Goal: Obtain resource: Obtain resource

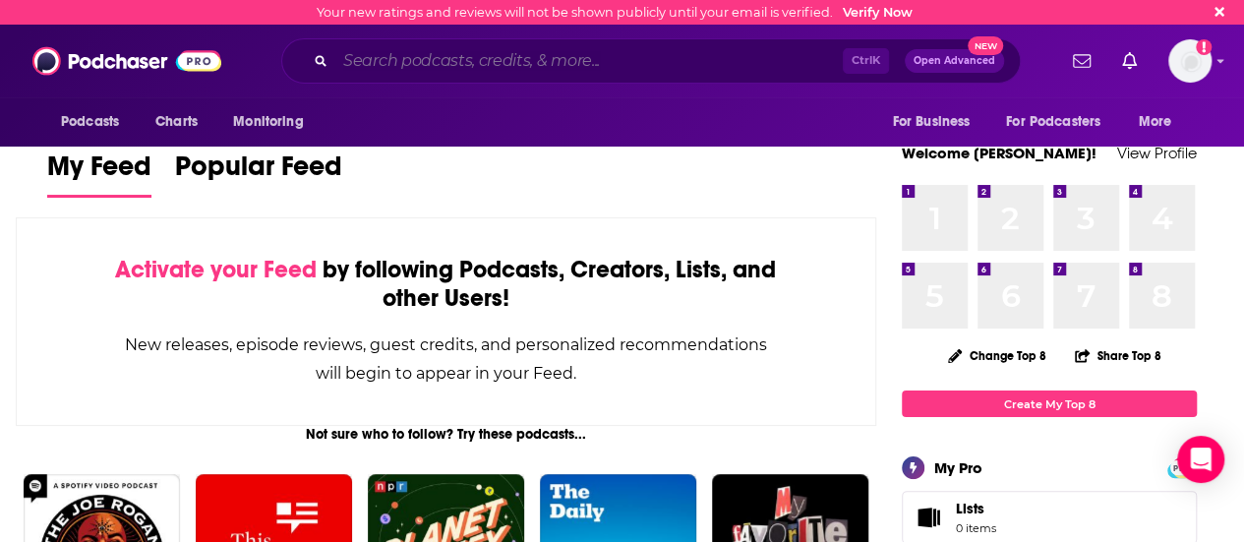
click at [629, 54] on input "Search podcasts, credits, & more..." at bounding box center [588, 60] width 507 height 31
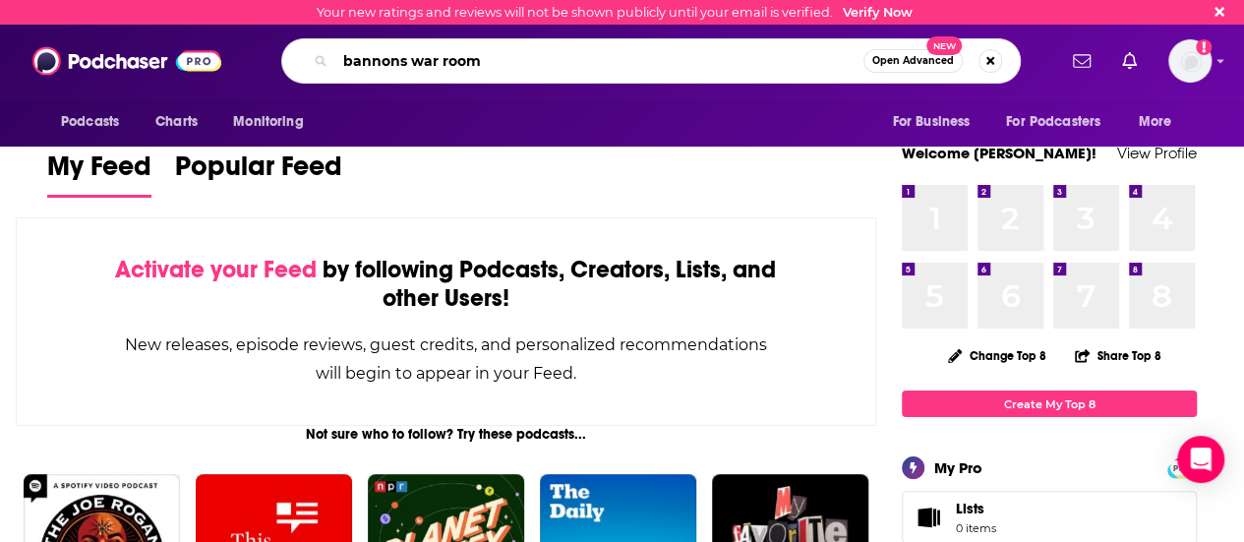
type input "bannons war room"
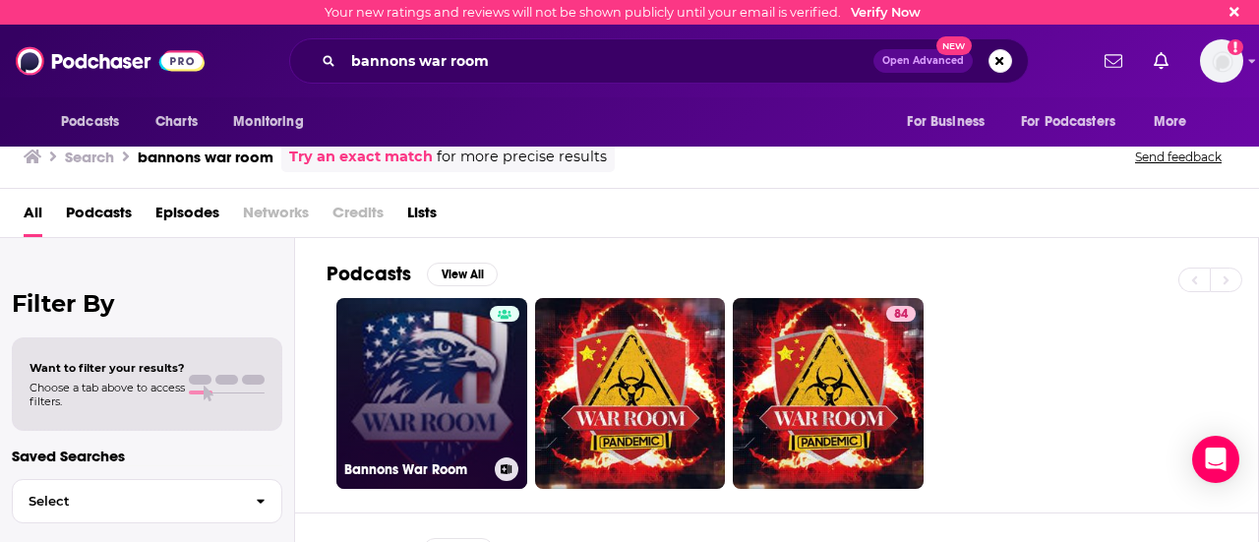
click at [458, 351] on link "Bannons War Room" at bounding box center [431, 393] width 191 height 191
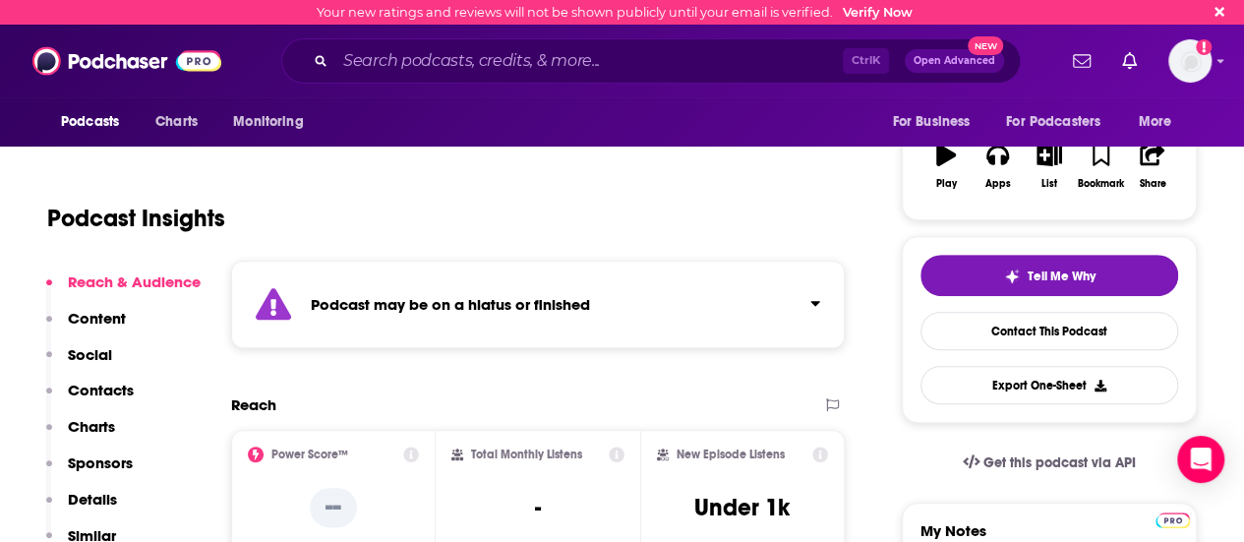
scroll to position [292, 0]
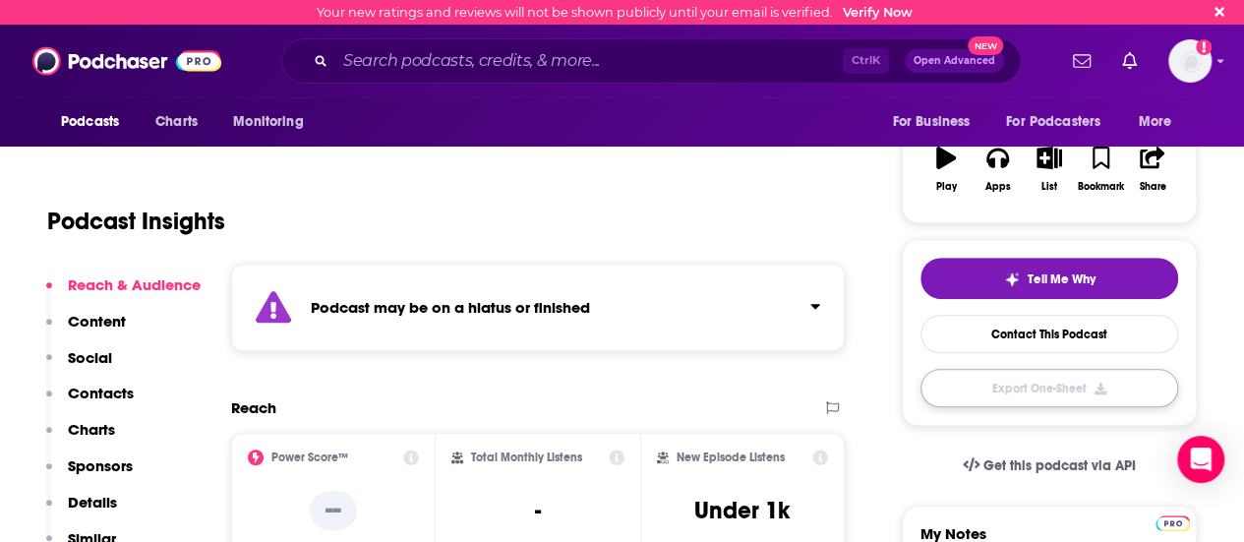
click at [1086, 385] on button "Export One-Sheet" at bounding box center [1049, 388] width 258 height 38
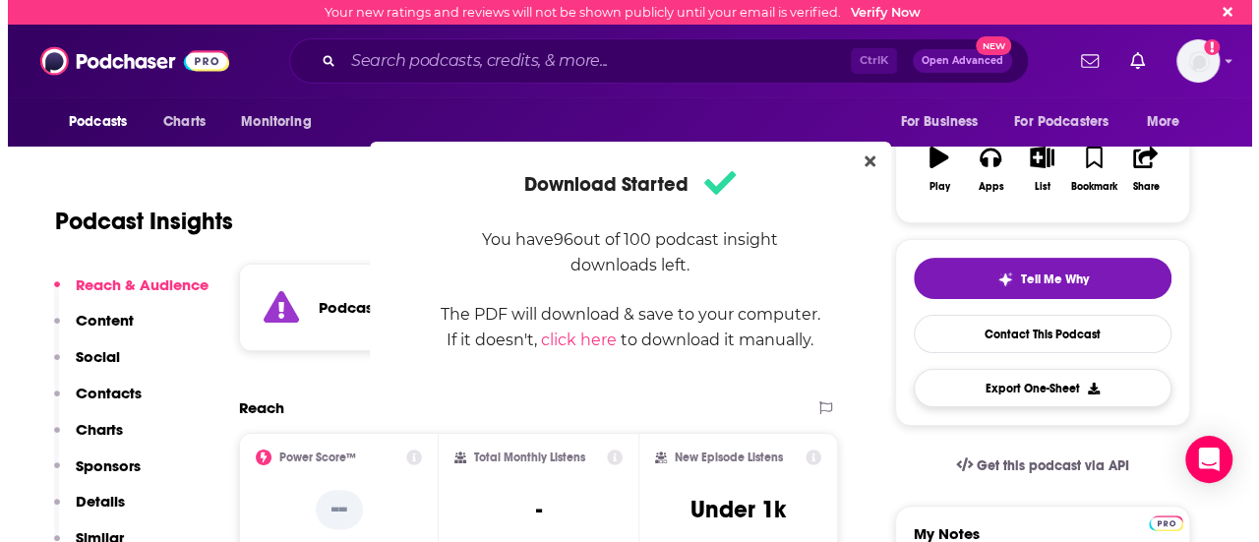
scroll to position [0, 0]
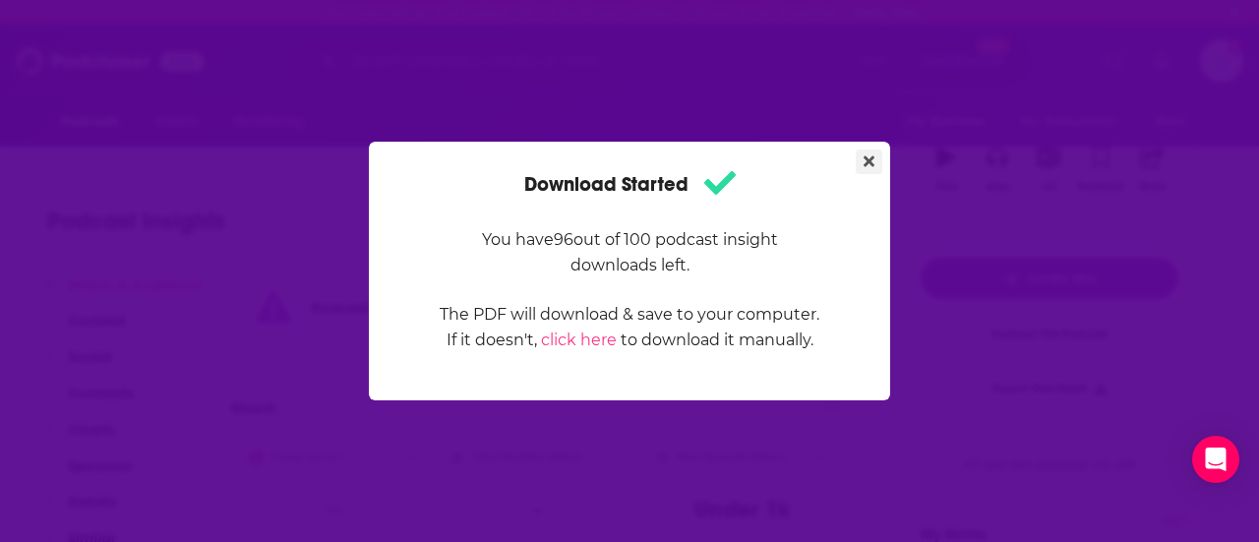
click at [867, 154] on icon "Close" at bounding box center [868, 161] width 11 height 16
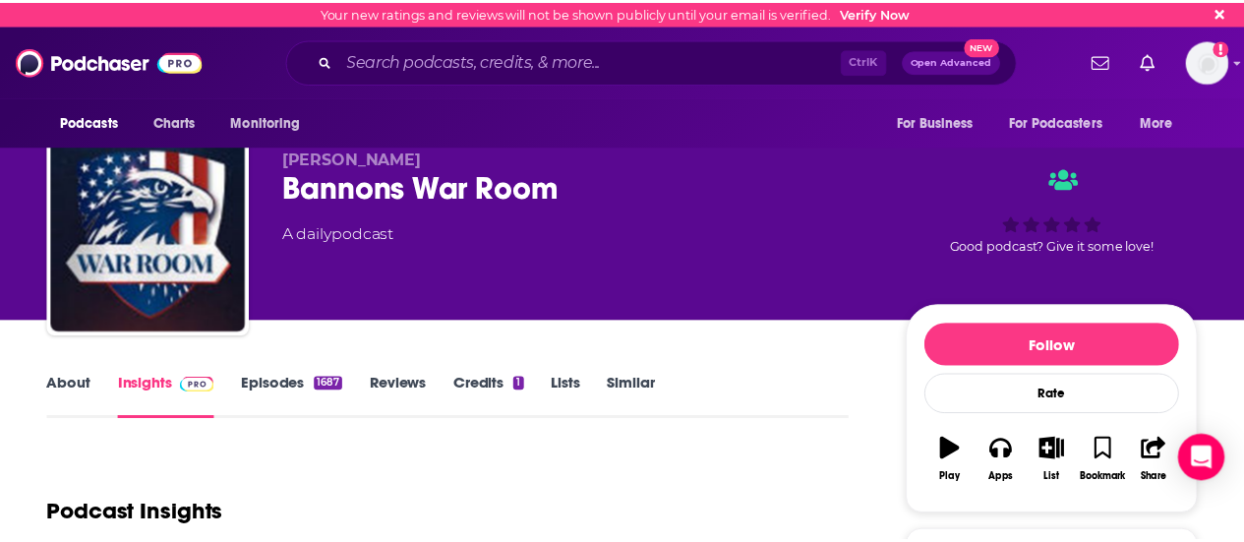
scroll to position [292, 0]
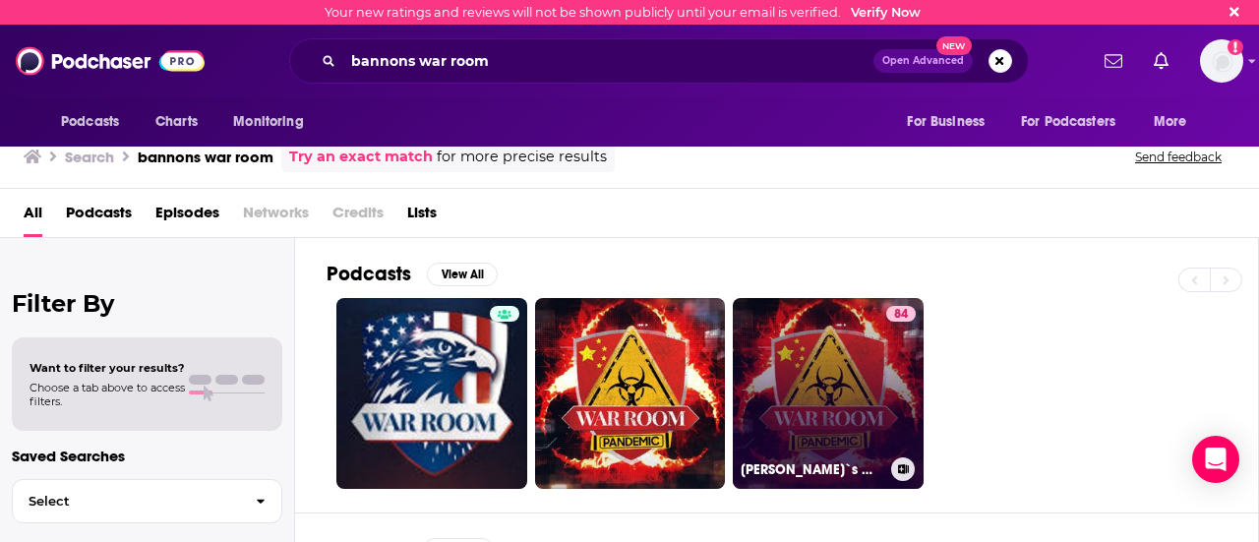
click at [803, 367] on link "84 [PERSON_NAME]`s War Room" at bounding box center [828, 393] width 191 height 191
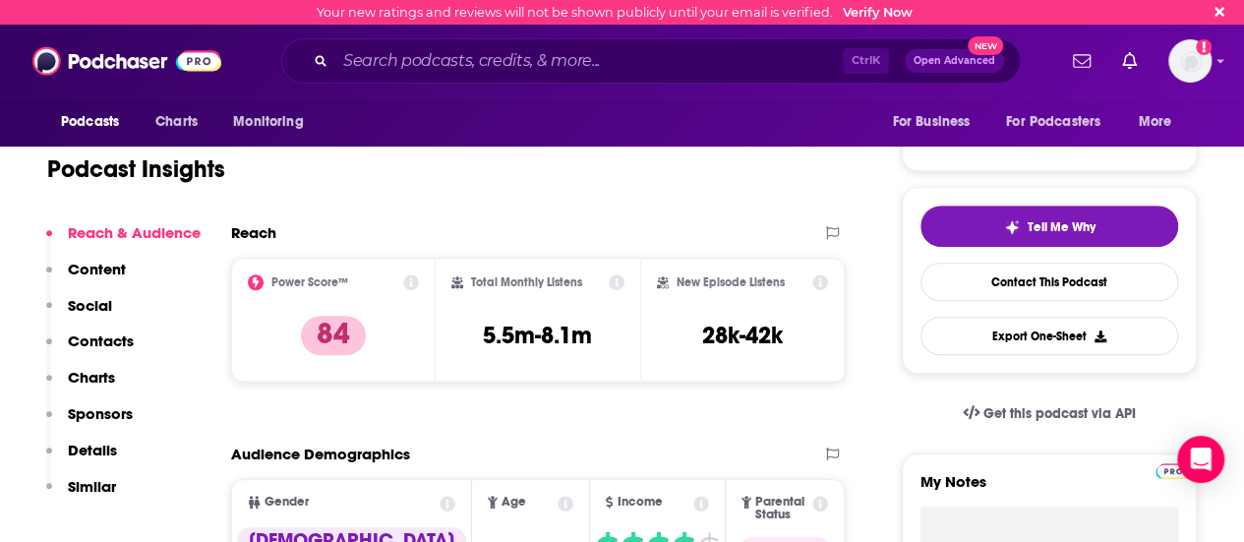
scroll to position [346, 0]
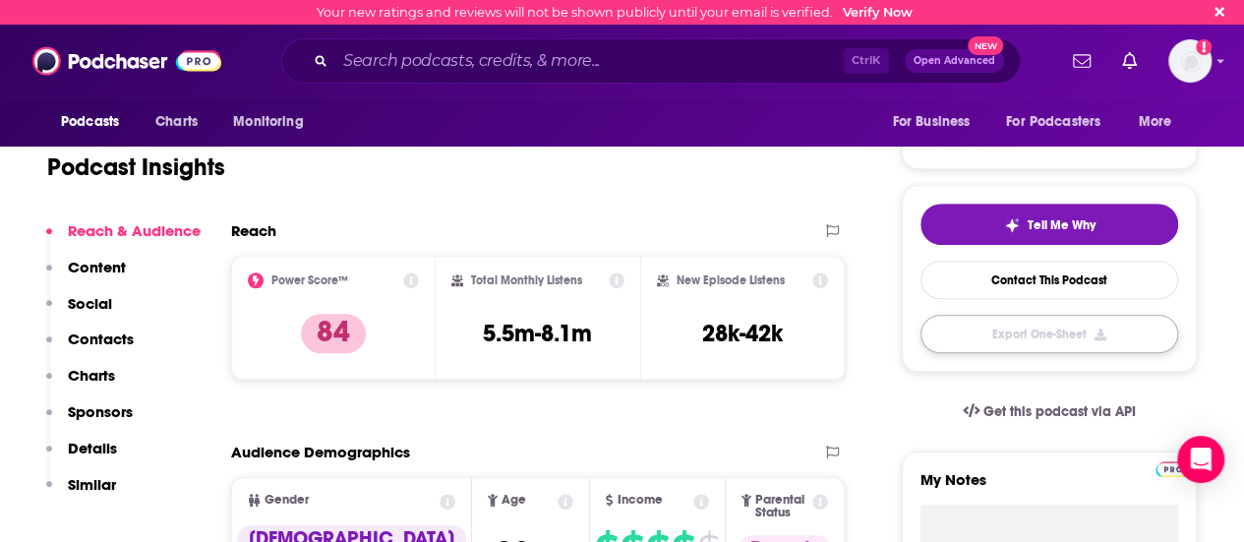
click at [1062, 332] on button "Export One-Sheet" at bounding box center [1049, 334] width 258 height 38
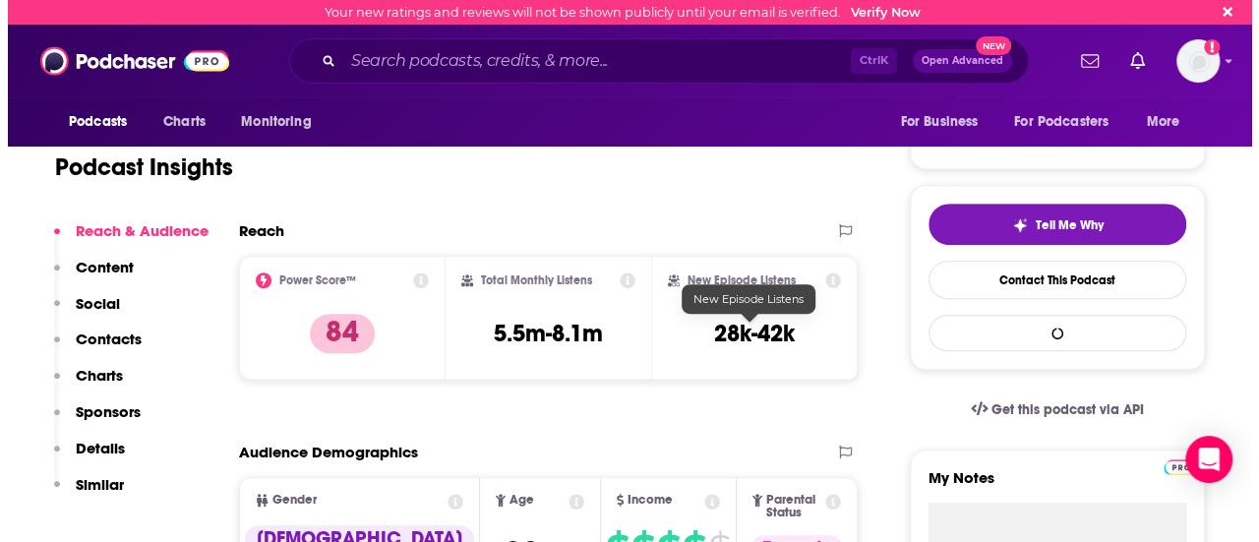
scroll to position [0, 0]
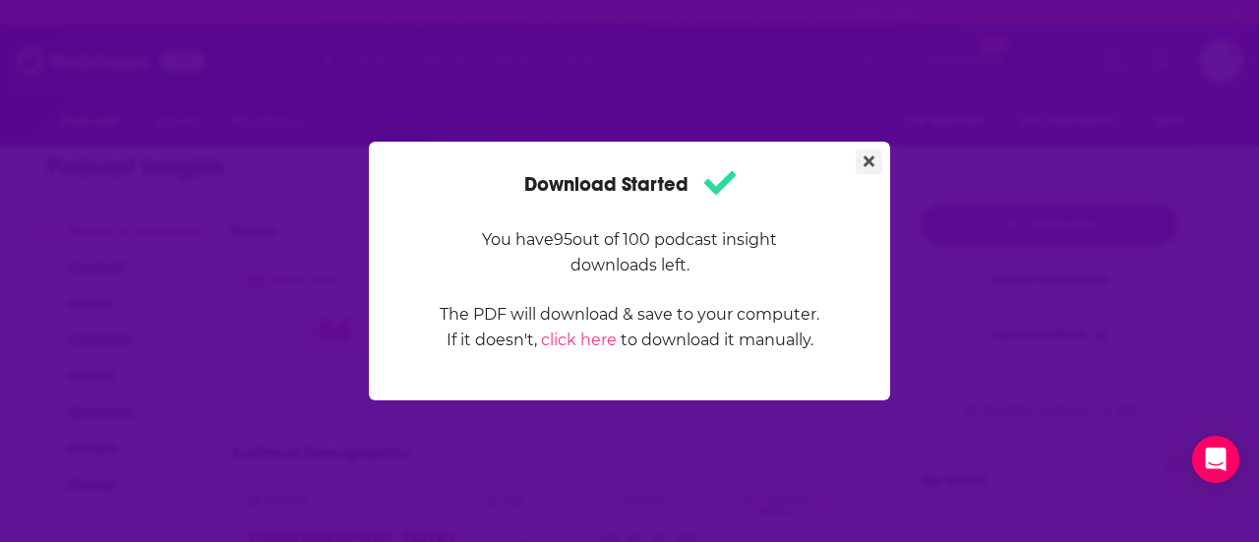
click at [878, 162] on button "Close" at bounding box center [869, 161] width 27 height 25
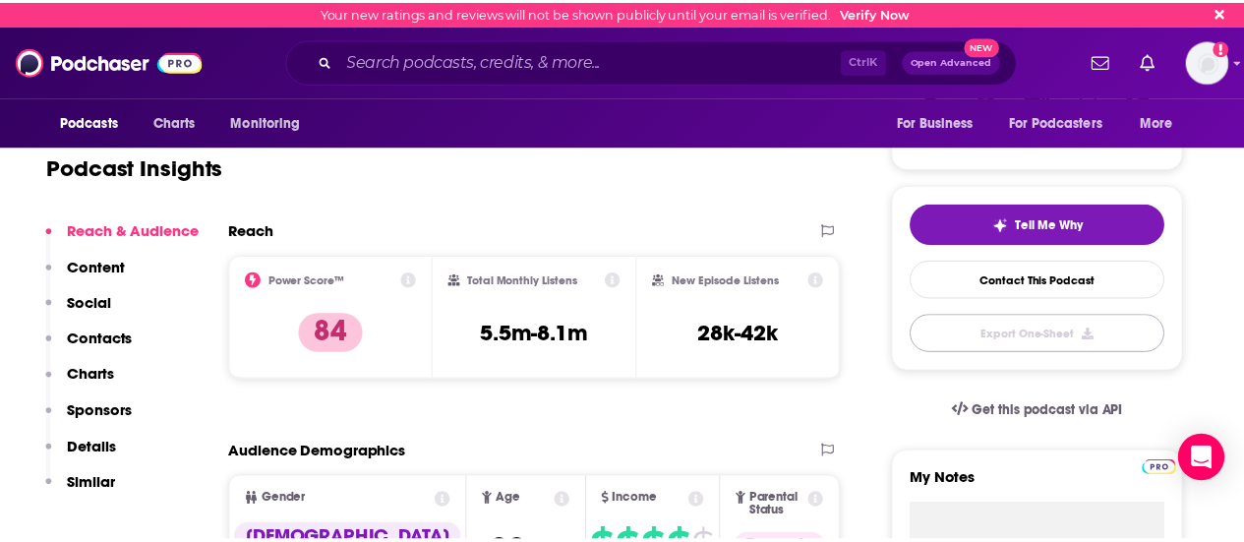
scroll to position [346, 0]
